Goal: Check status: Check status

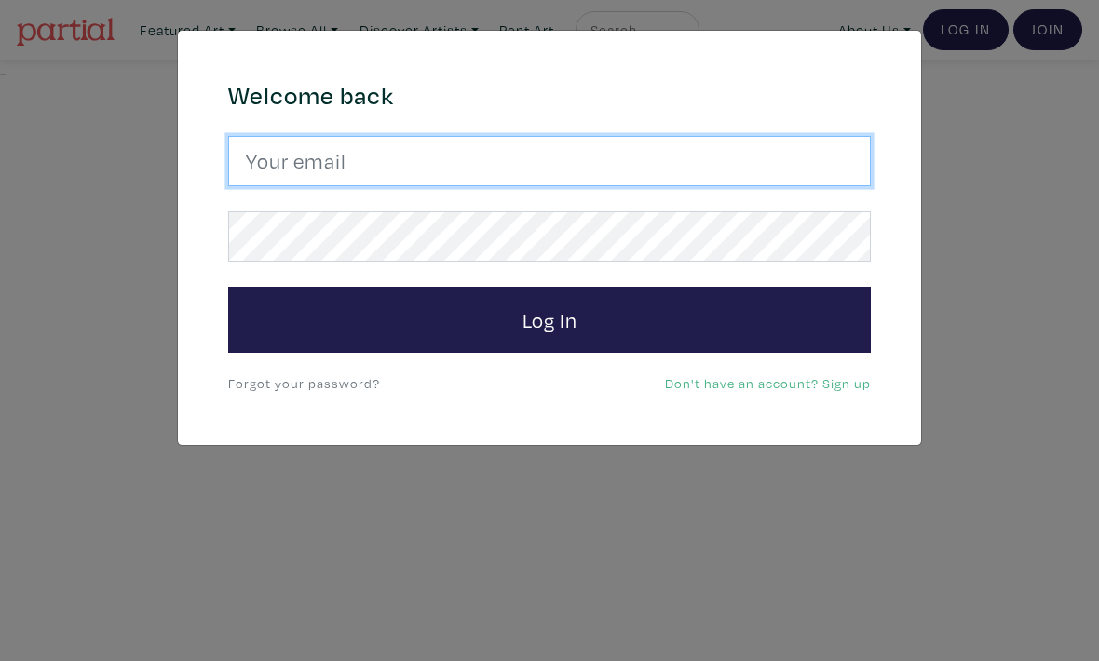
click at [741, 177] on input "email" at bounding box center [549, 161] width 643 height 50
type input "alyssawallaceart@gmail.com"
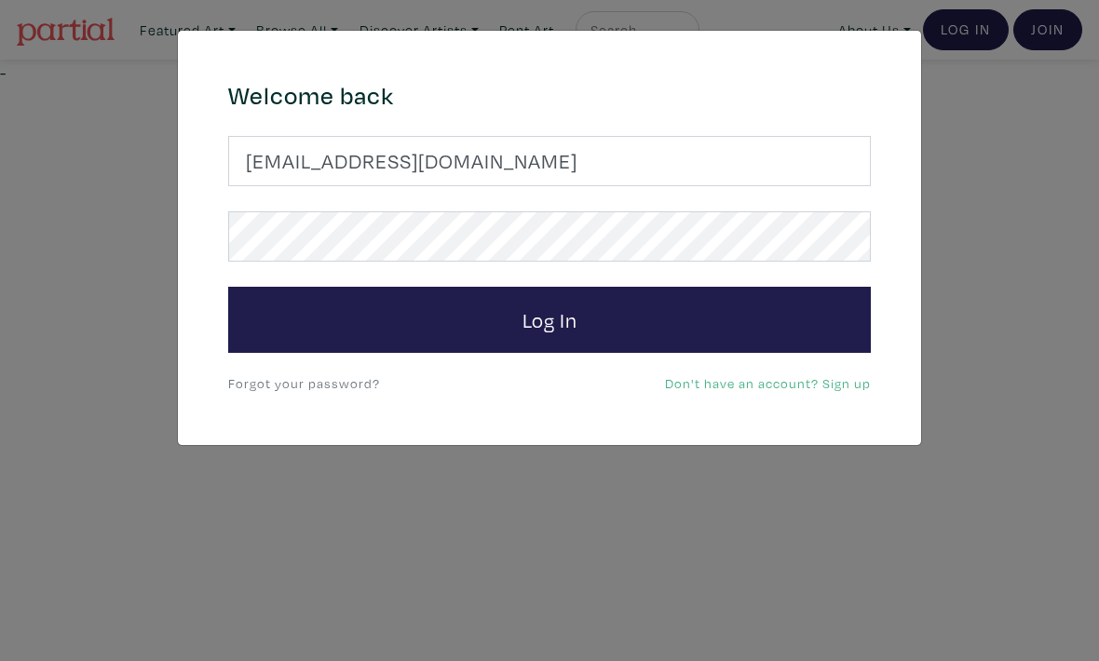
click at [550, 320] on button "Log In" at bounding box center [549, 320] width 643 height 67
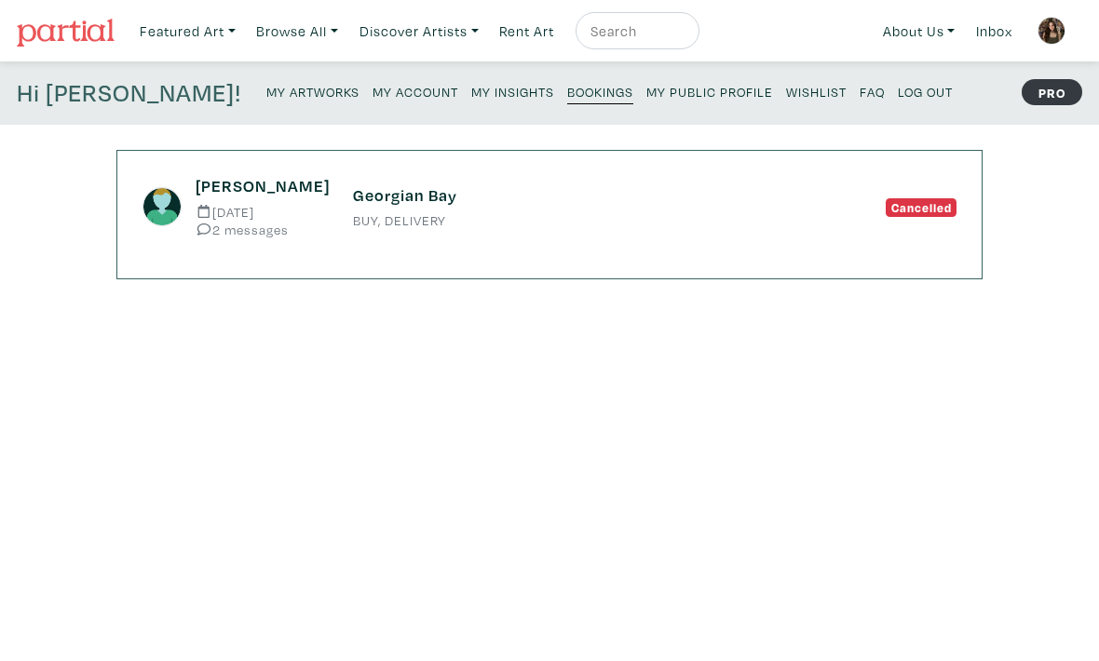
click at [908, 218] on div "Cancelled" at bounding box center [865, 206] width 211 height 25
click at [921, 221] on div "[PERSON_NAME] [DATE] 2 messages [GEOGRAPHIC_DATA] BUY, DELIVERY Cancelled" at bounding box center [550, 206] width 842 height 61
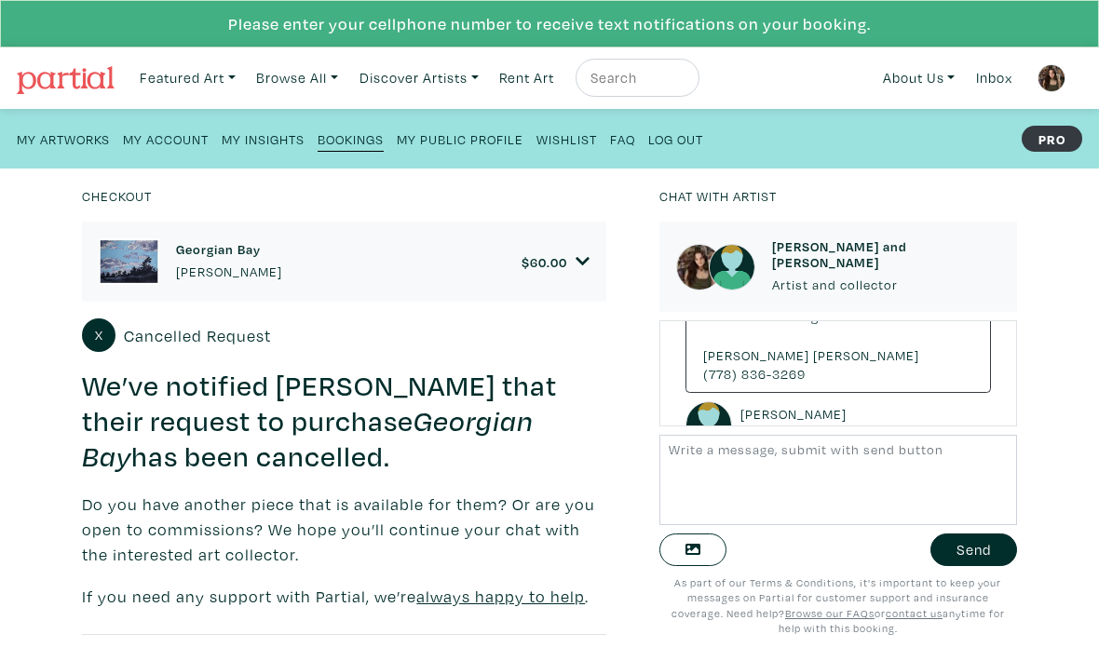
click at [573, 267] on link "$ 60.00" at bounding box center [556, 261] width 69 height 17
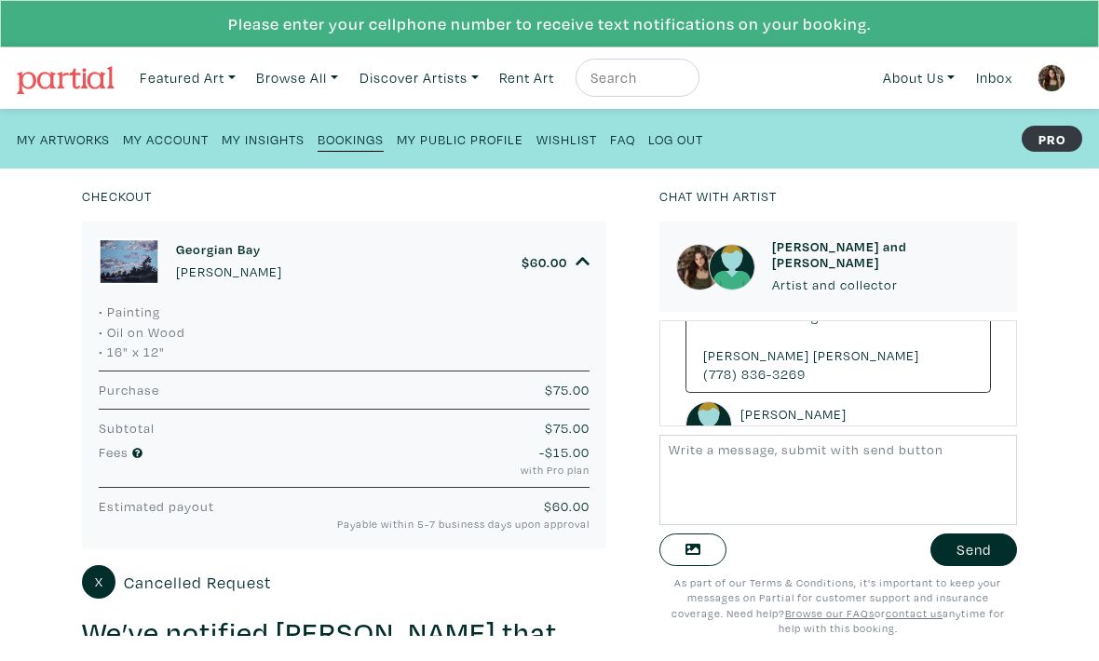
click at [589, 267] on icon at bounding box center [583, 261] width 15 height 17
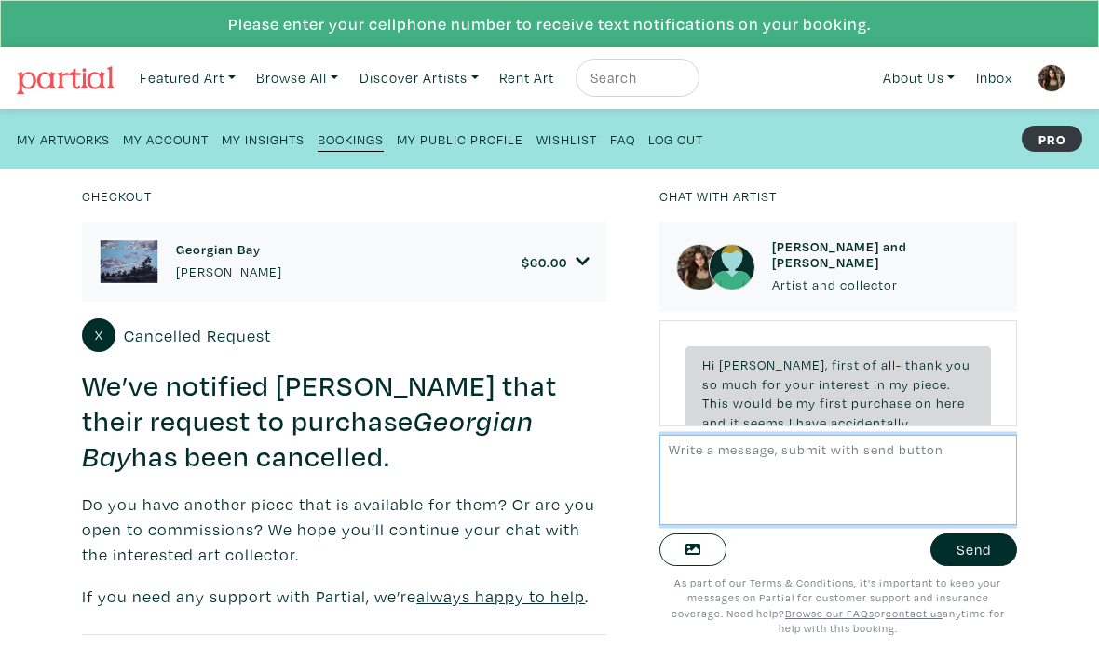
scroll to position [493, 0]
